Goal: Find specific page/section: Find specific page/section

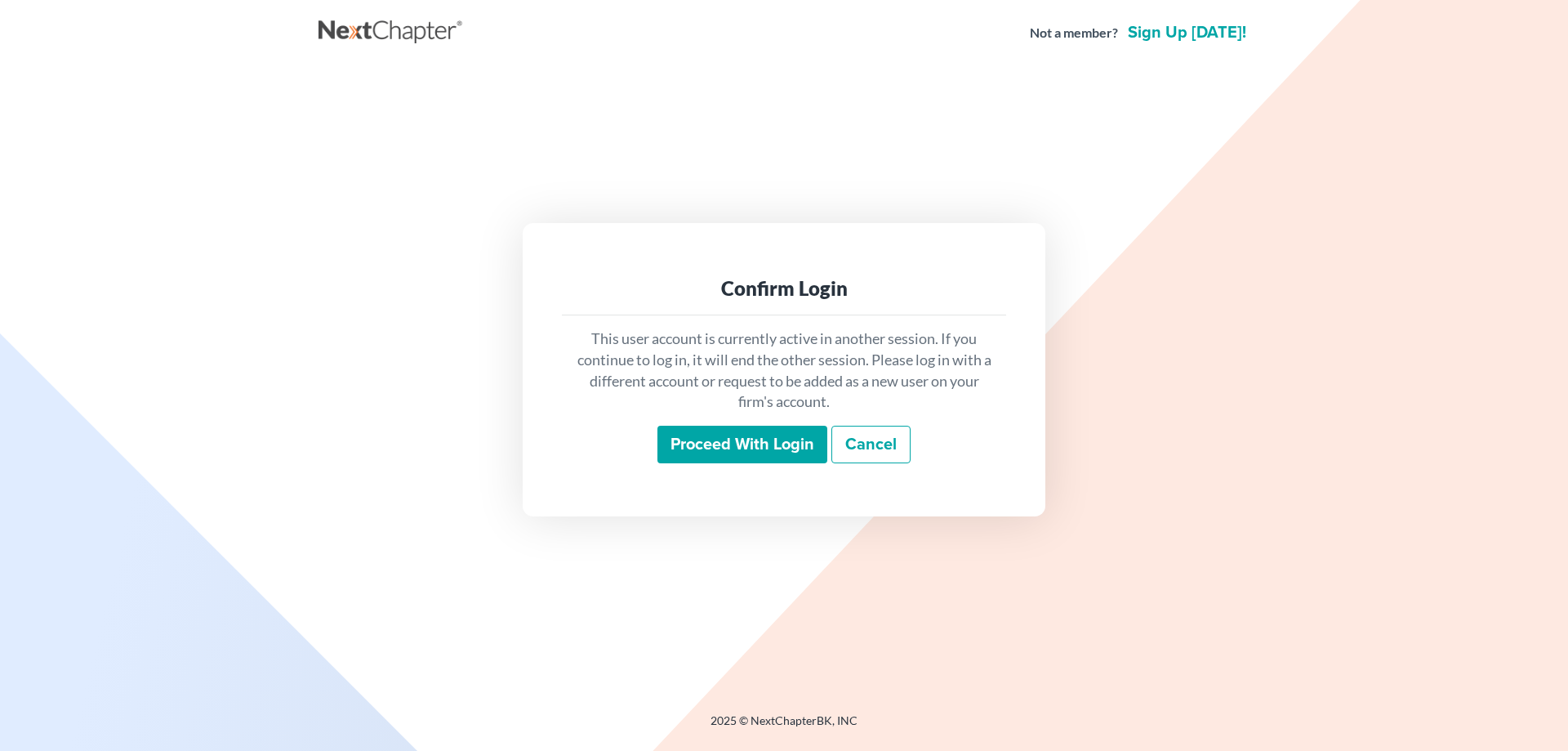
click at [705, 442] on input "Proceed with login" at bounding box center [742, 444] width 170 height 37
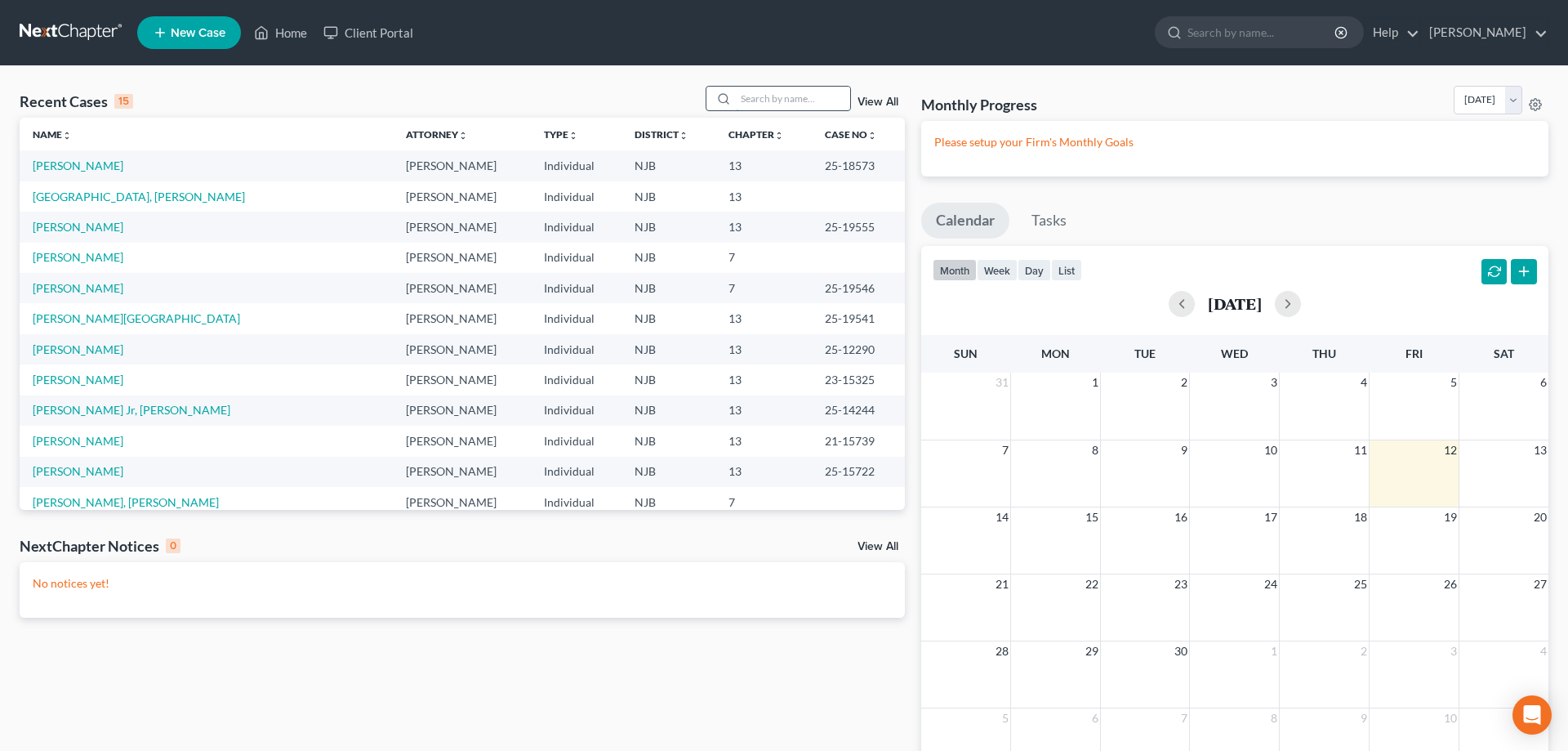
click at [736, 97] on input "search" at bounding box center [792, 98] width 114 height 24
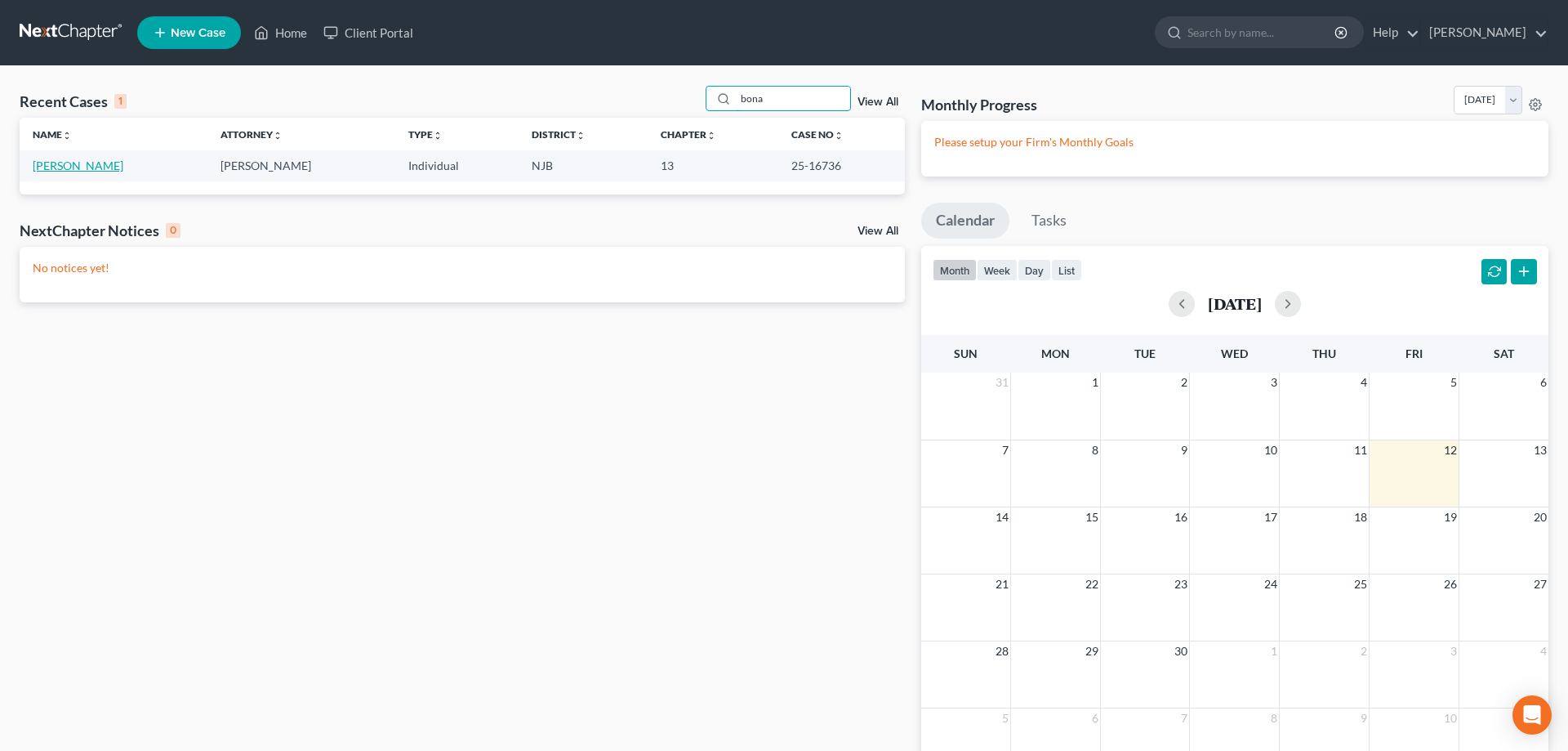
type input "bona"
click at [116, 167] on link "Bonanata, Deborah" at bounding box center [78, 165] width 90 height 13
